Goal: Information Seeking & Learning: Learn about a topic

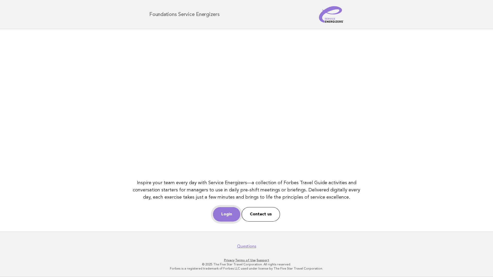
click at [233, 210] on link "Login" at bounding box center [226, 214] width 27 height 14
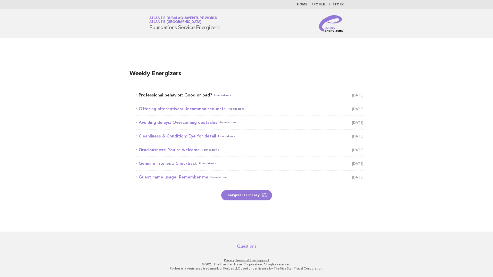
click at [194, 97] on link "Professional behavior: Good or bad? Foundations [DATE]" at bounding box center [250, 95] width 228 height 7
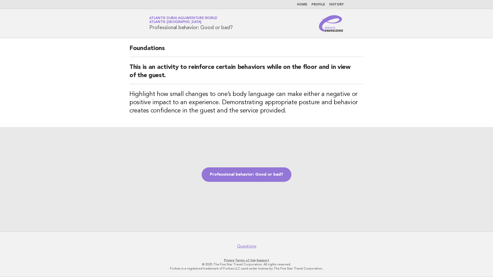
drag, startPoint x: 150, startPoint y: 26, endPoint x: 236, endPoint y: 26, distance: 86.5
click at [236, 26] on div "Service Energizers Atlantis Dubai Aquaventure World Atlantis [GEOGRAPHIC_DATA] …" at bounding box center [246, 23] width 209 height 17
drag, startPoint x: 236, startPoint y: 26, endPoint x: 219, endPoint y: 26, distance: 16.8
copy h1 "Professional behavior: Good or bad?"
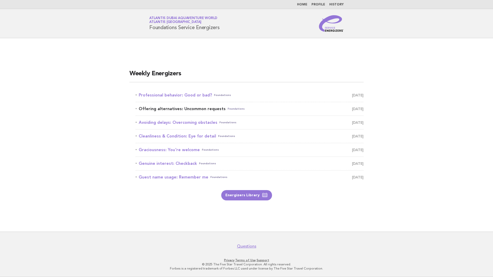
click at [199, 109] on link "Offering alternatives: Uncommon requests Foundations [DATE]" at bounding box center [250, 108] width 228 height 7
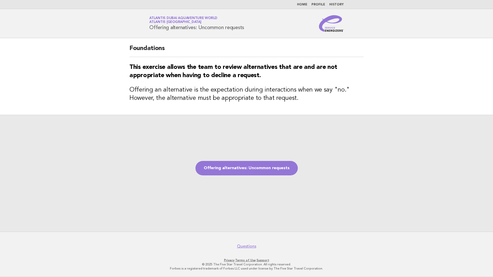
drag, startPoint x: 149, startPoint y: 28, endPoint x: 257, endPoint y: 29, distance: 107.4
click at [257, 29] on div "Service Energizers Atlantis Dubai Aquaventure World Atlantis Dubai Offering alt…" at bounding box center [246, 23] width 209 height 17
drag, startPoint x: 257, startPoint y: 29, endPoint x: 228, endPoint y: 29, distance: 29.2
copy h1 "Offering alternatives: Uncommon requests"
click at [115, 192] on div "Offering alternatives: Uncommon requests" at bounding box center [246, 173] width 493 height 117
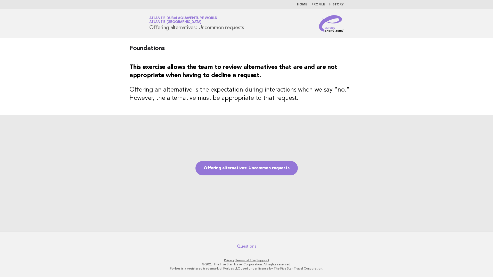
click at [158, 171] on div "Offering alternatives: Uncommon requests" at bounding box center [246, 173] width 493 height 117
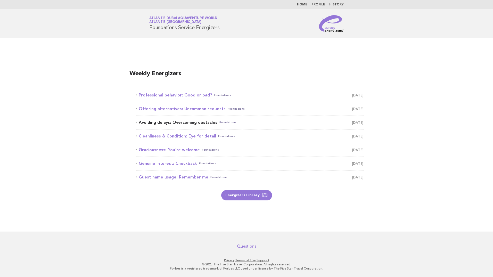
click at [177, 122] on link "Avoiding delays: Overcoming obstacles Foundations [DATE]" at bounding box center [250, 122] width 228 height 7
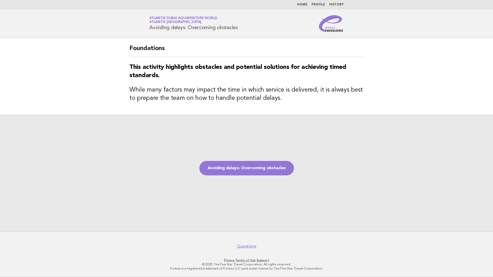
click at [158, 28] on h1 "Service Energizers Atlantis Dubai Aquaventure World Atlantis Dubai Avoiding del…" at bounding box center [193, 23] width 89 height 13
copy div "Avoiding delays: Overcoming obstacles"
